Goal: Task Accomplishment & Management: Manage account settings

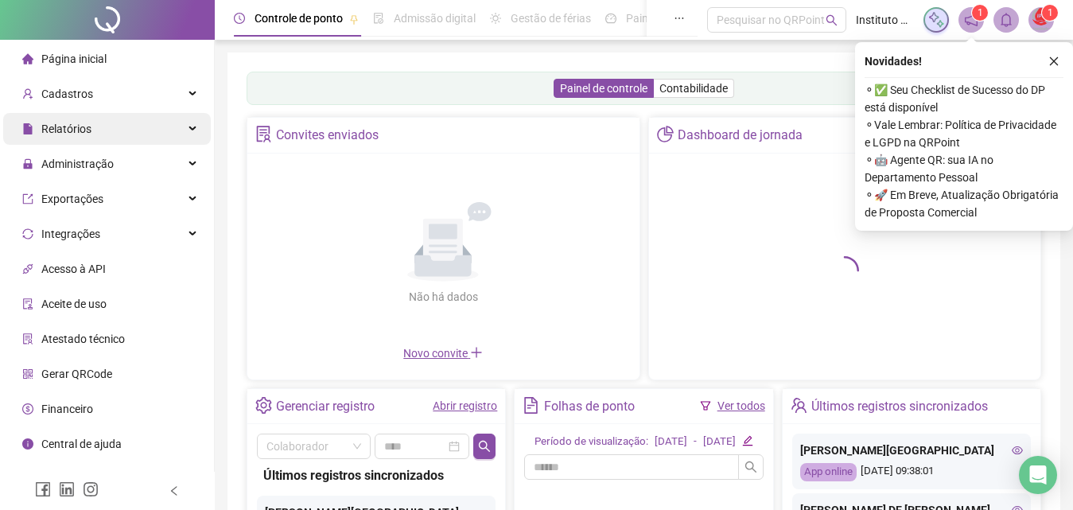
click at [42, 128] on span "Relatórios" at bounding box center [66, 129] width 50 height 13
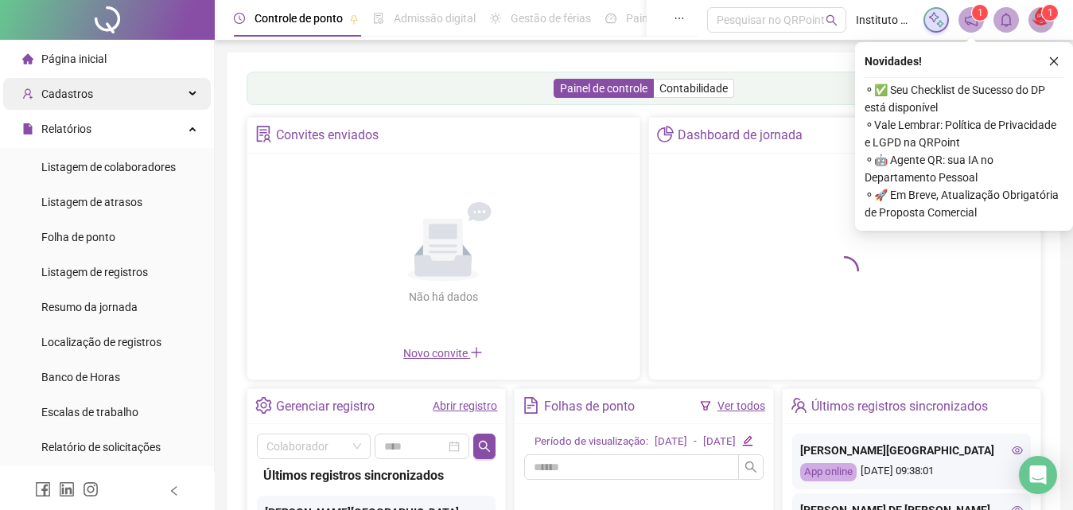
click at [95, 103] on div "Cadastros" at bounding box center [107, 94] width 208 height 32
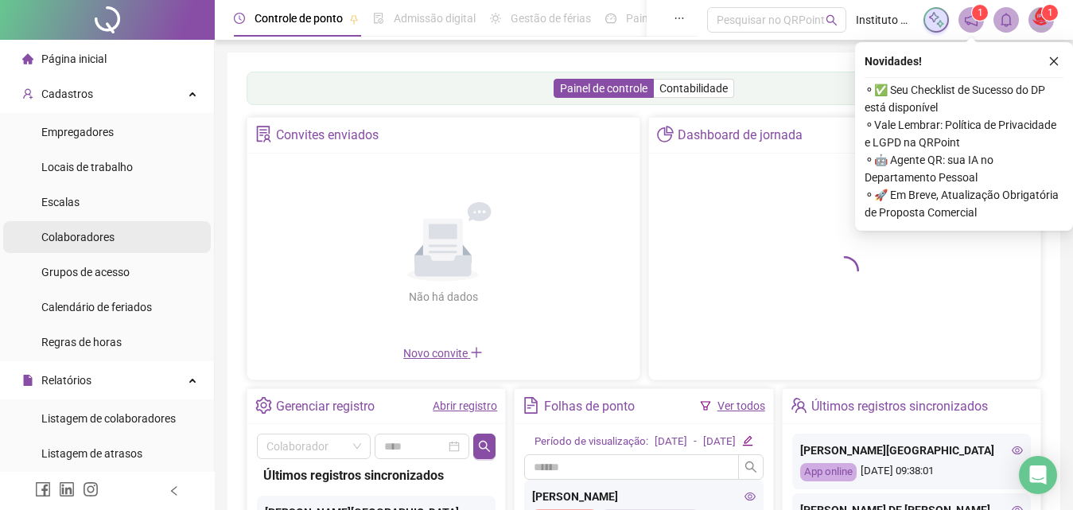
click at [125, 226] on li "Colaboradores" at bounding box center [107, 237] width 208 height 32
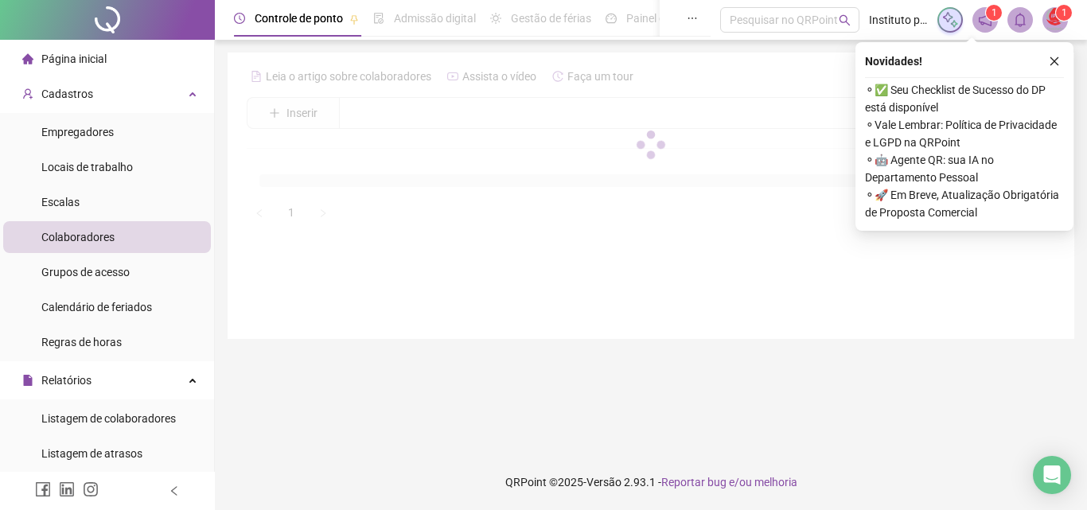
click at [441, 116] on div at bounding box center [651, 145] width 808 height 162
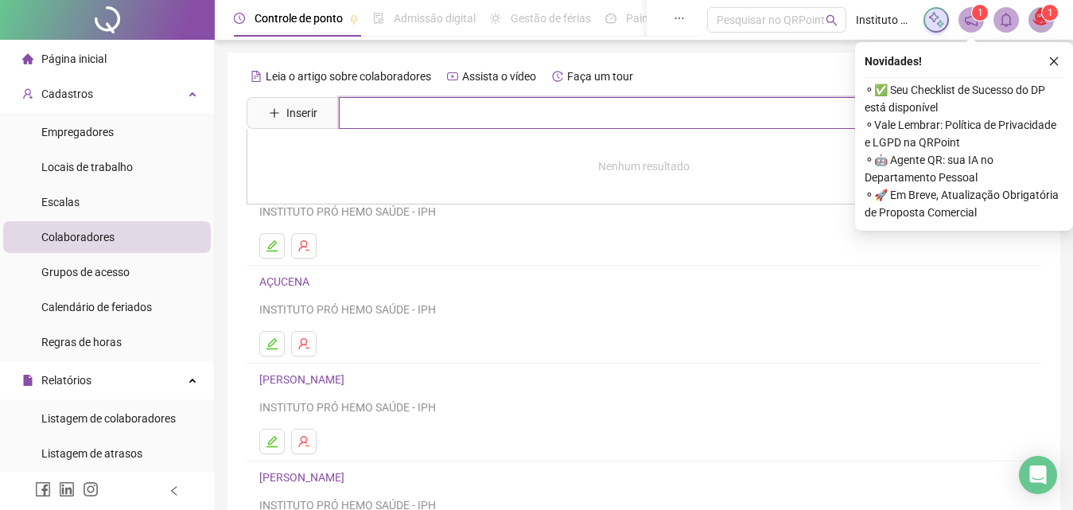
click at [453, 116] on input "text" at bounding box center [655, 113] width 633 height 32
type input "*****"
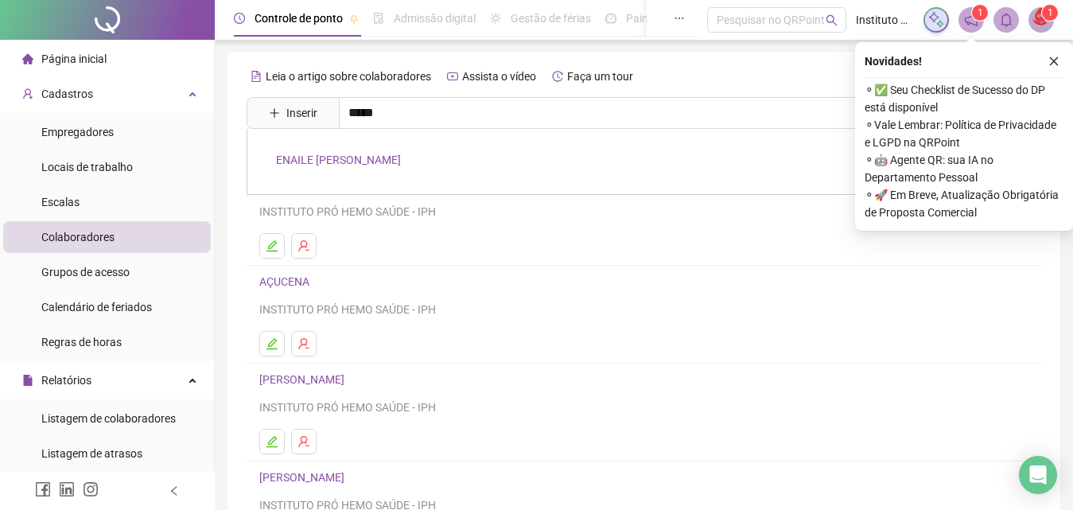
click at [409, 149] on div "ENAILE [PERSON_NAME]" at bounding box center [644, 162] width 795 height 66
click at [401, 158] on link "ENAILE [PERSON_NAME]" at bounding box center [338, 160] width 125 height 13
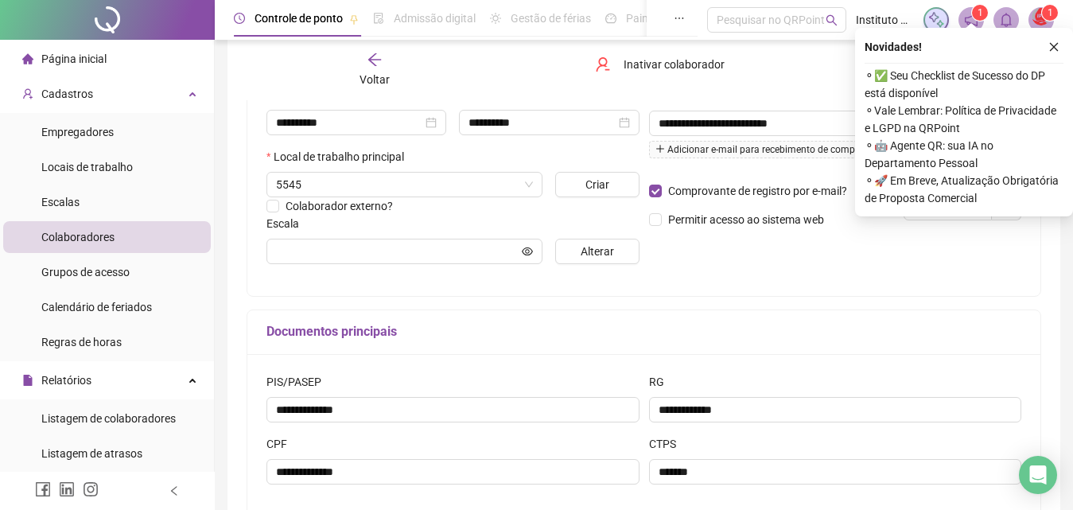
type input "**********"
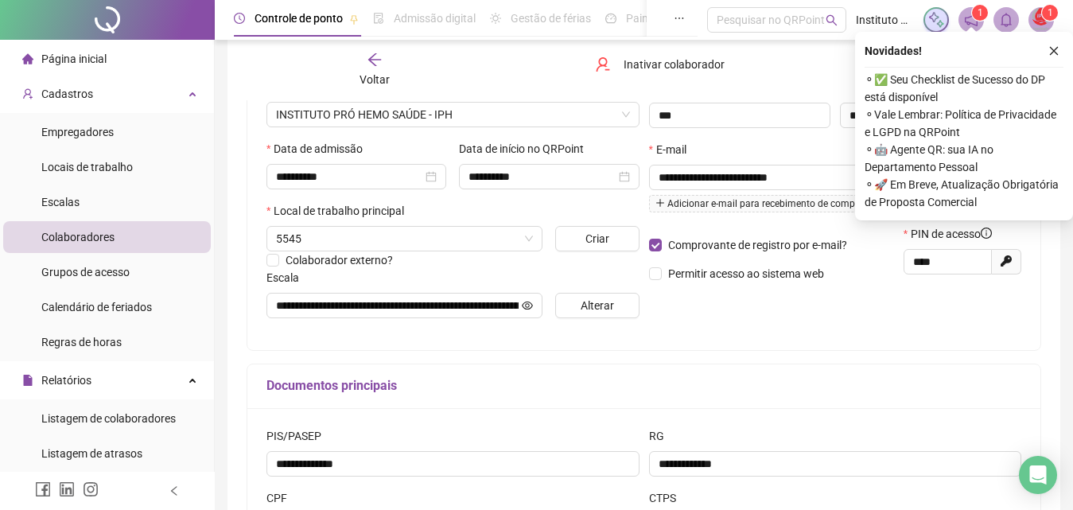
scroll to position [239, 0]
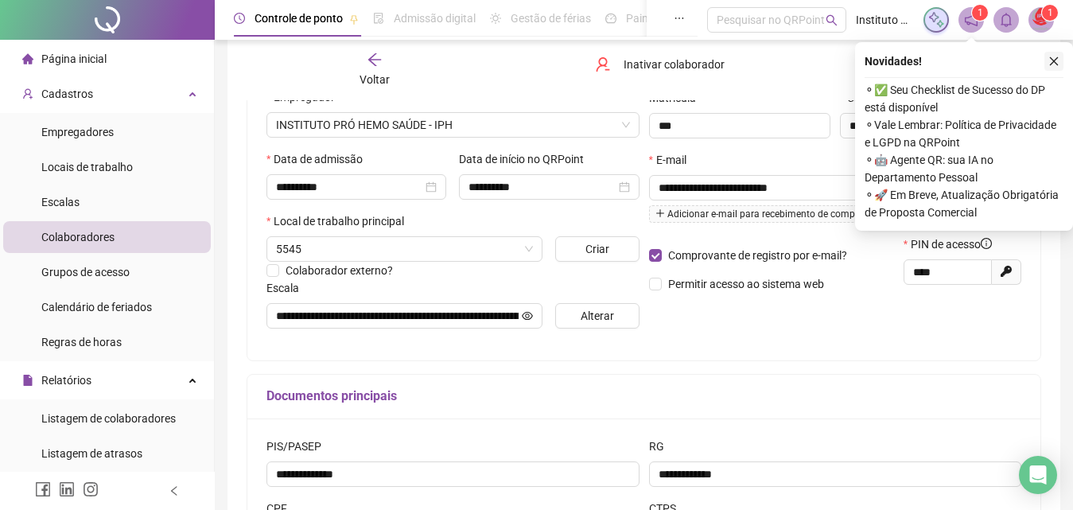
click at [1059, 59] on icon "close" at bounding box center [1054, 61] width 11 height 11
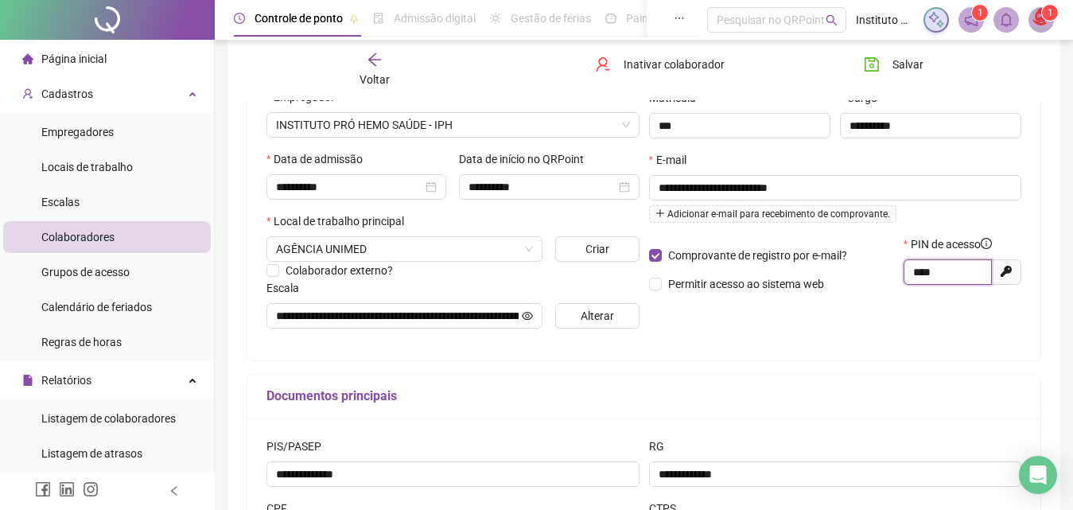
drag, startPoint x: 950, startPoint y: 270, endPoint x: 869, endPoint y: 257, distance: 82.1
click at [869, 257] on div "Comprovante de registro por e-mail? Permitir acesso ao sistema web PIN de acess…" at bounding box center [835, 269] width 383 height 68
